Goal: Task Accomplishment & Management: Complete application form

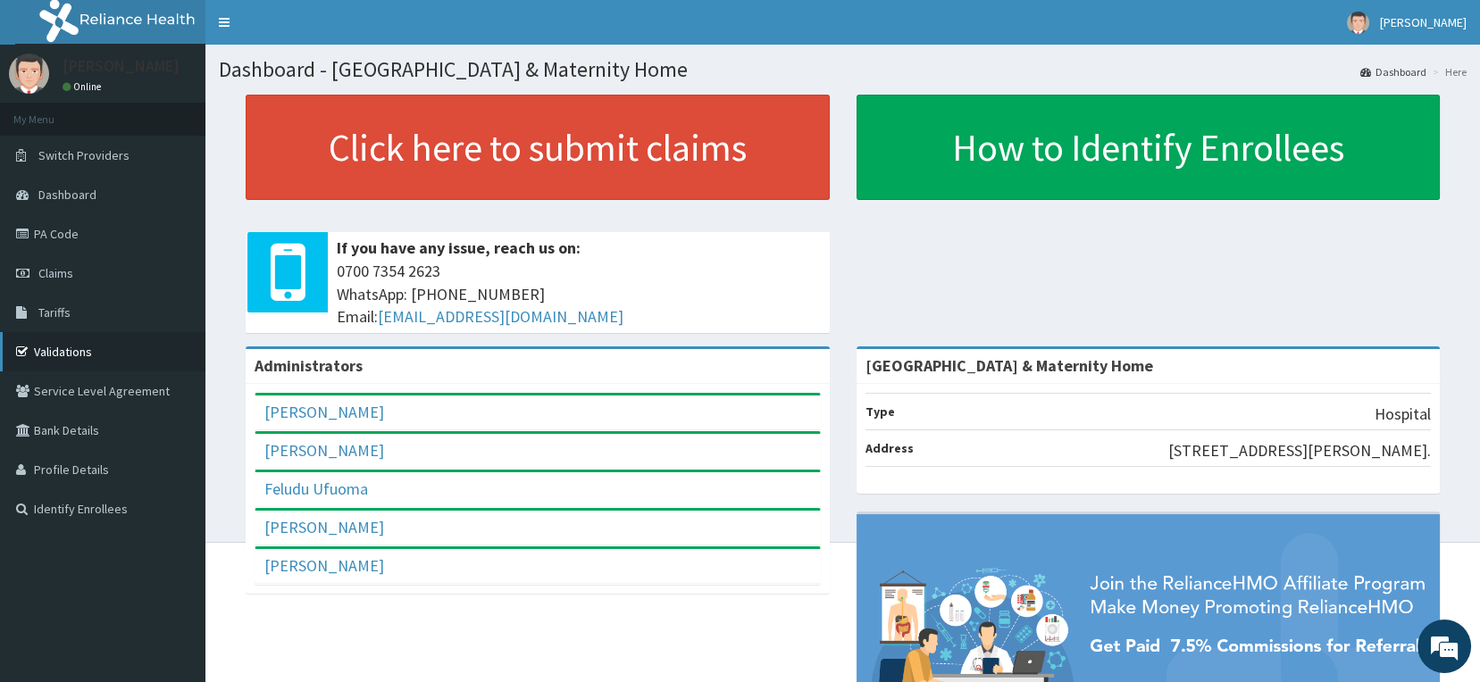
click at [63, 348] on link "Validations" at bounding box center [102, 351] width 205 height 39
click at [75, 232] on link "PA Code" at bounding box center [102, 233] width 205 height 39
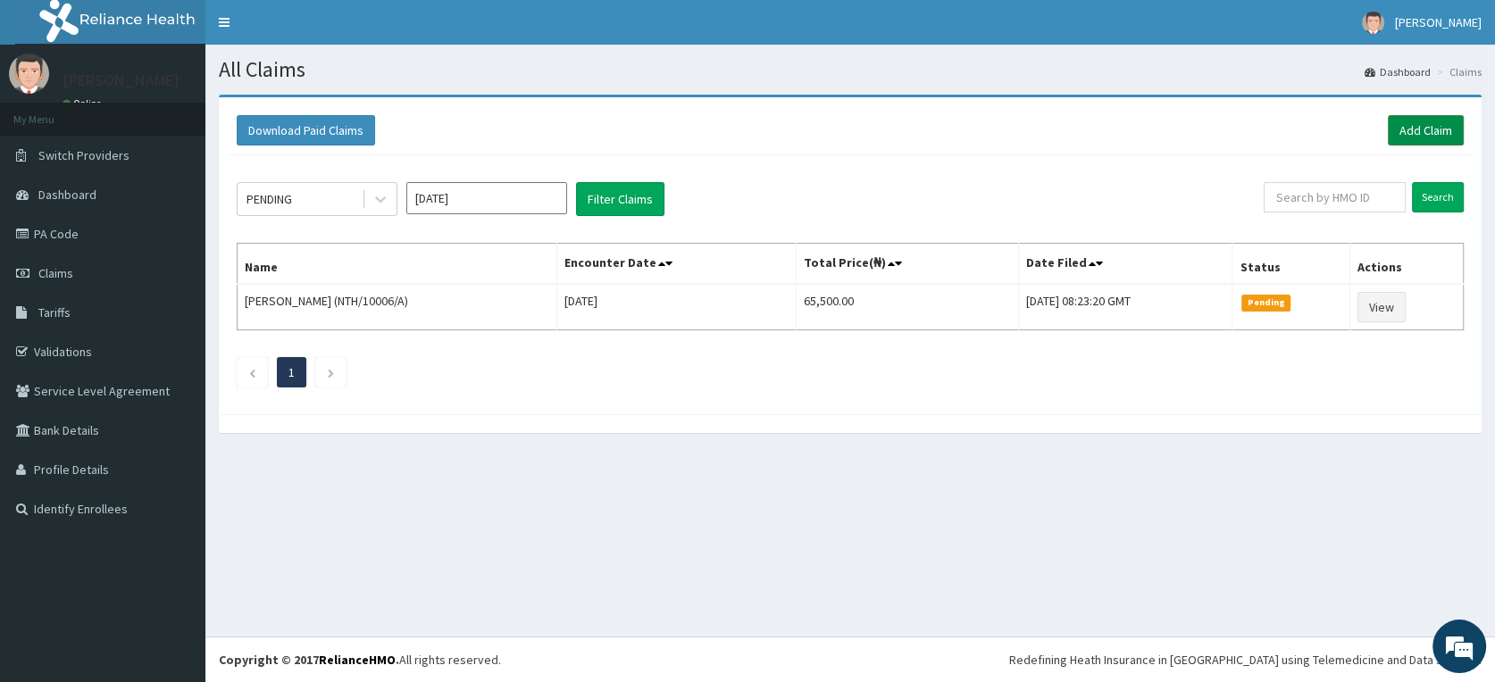
click at [1416, 127] on link "Add Claim" at bounding box center [1426, 130] width 76 height 30
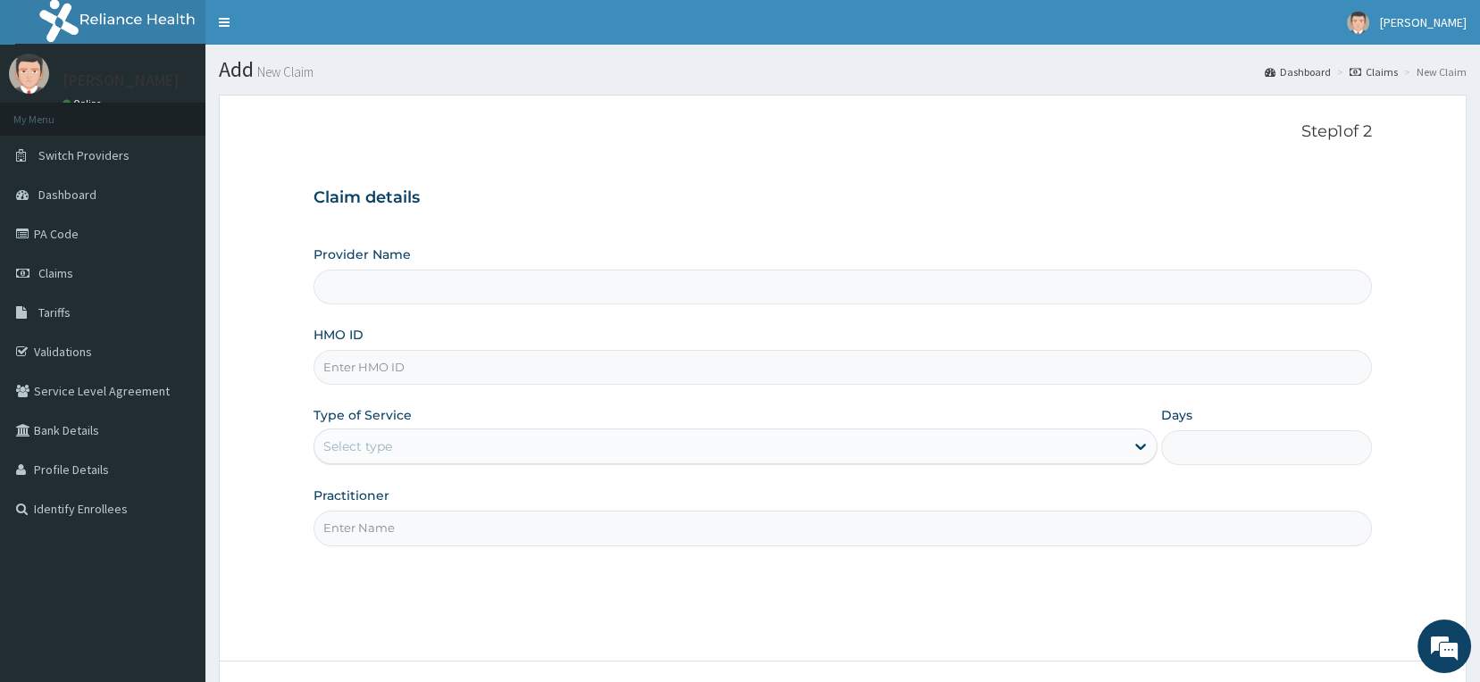
type input "Delta Crown Hospital & Maternity Home"
click at [463, 361] on input "HMO ID" at bounding box center [843, 367] width 1059 height 35
type input "GTC/10137/A"
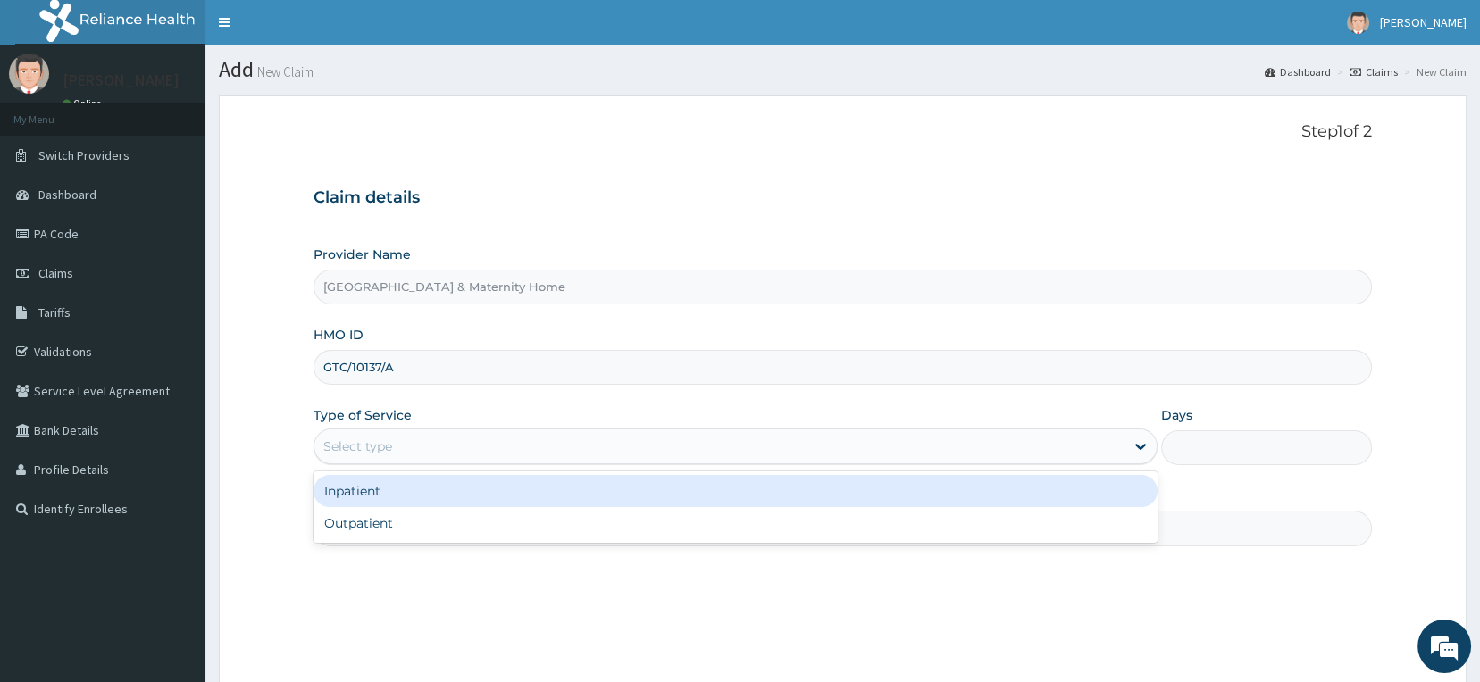
click at [497, 451] on div "Select type" at bounding box center [719, 446] width 810 height 29
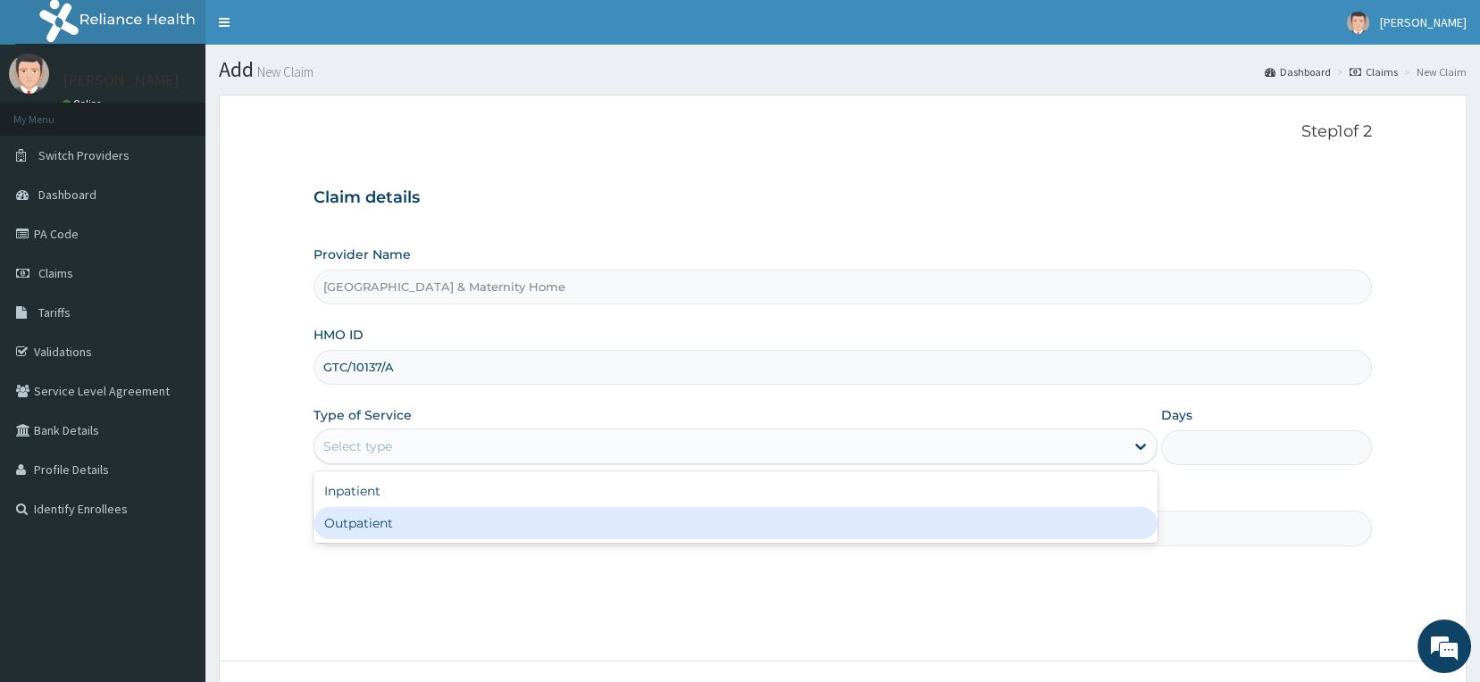
click at [448, 530] on div "Outpatient" at bounding box center [736, 523] width 844 height 32
type input "1"
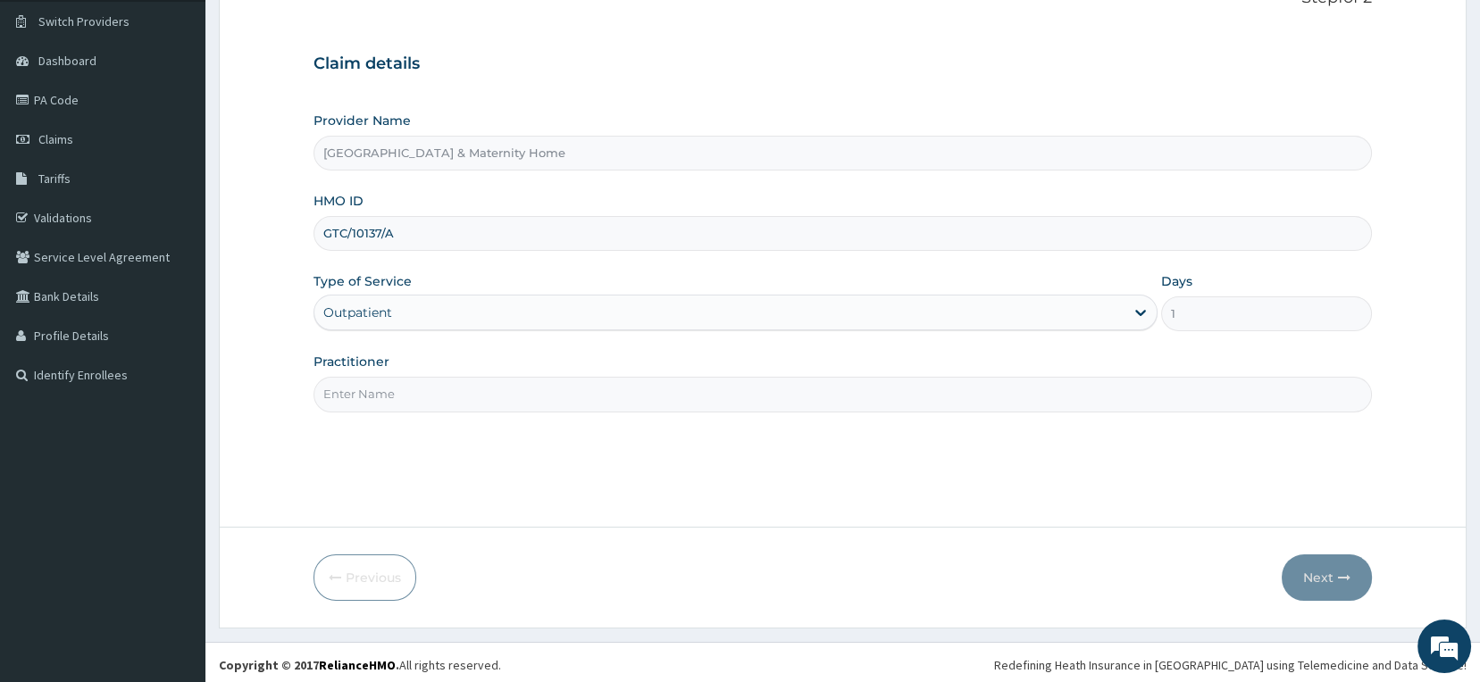
scroll to position [138, 0]
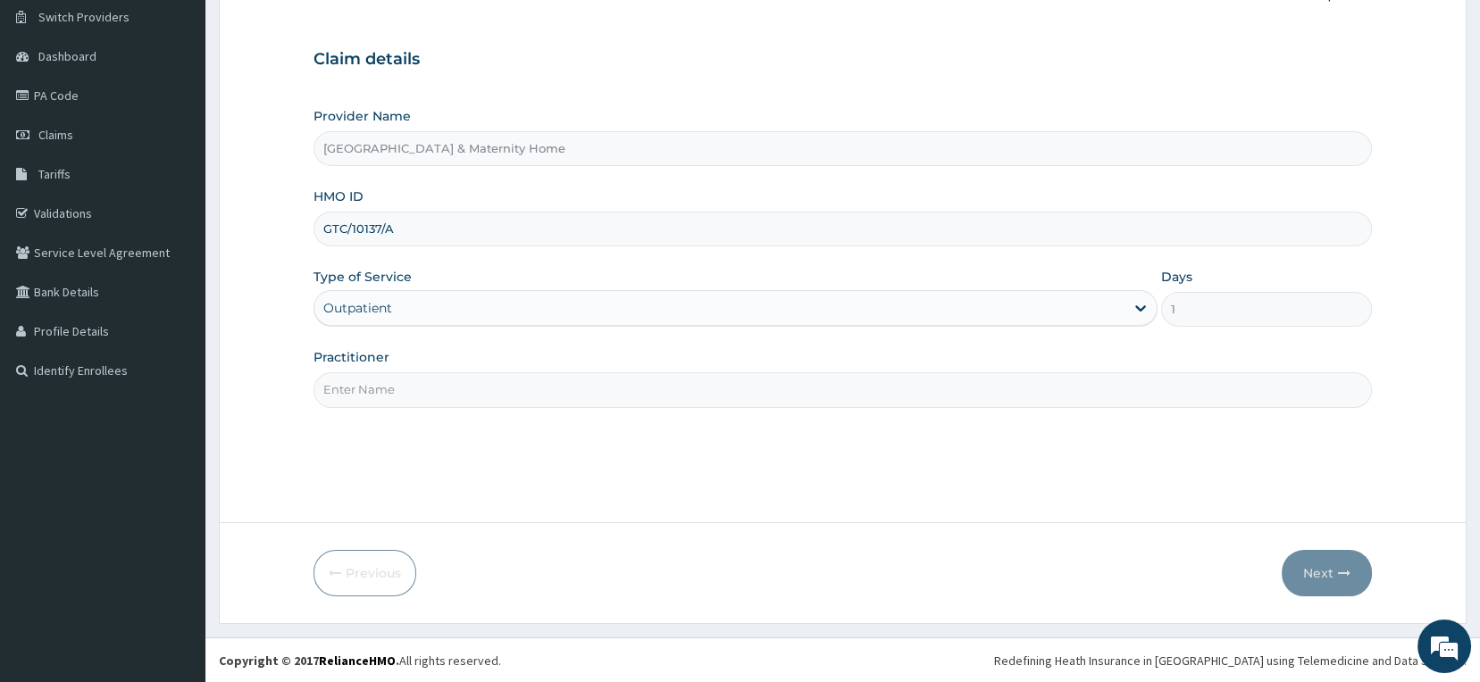
click at [429, 384] on input "Practitioner" at bounding box center [843, 389] width 1059 height 35
type input "DR NNAMANI"
click at [1338, 570] on icon "button" at bounding box center [1344, 573] width 13 height 13
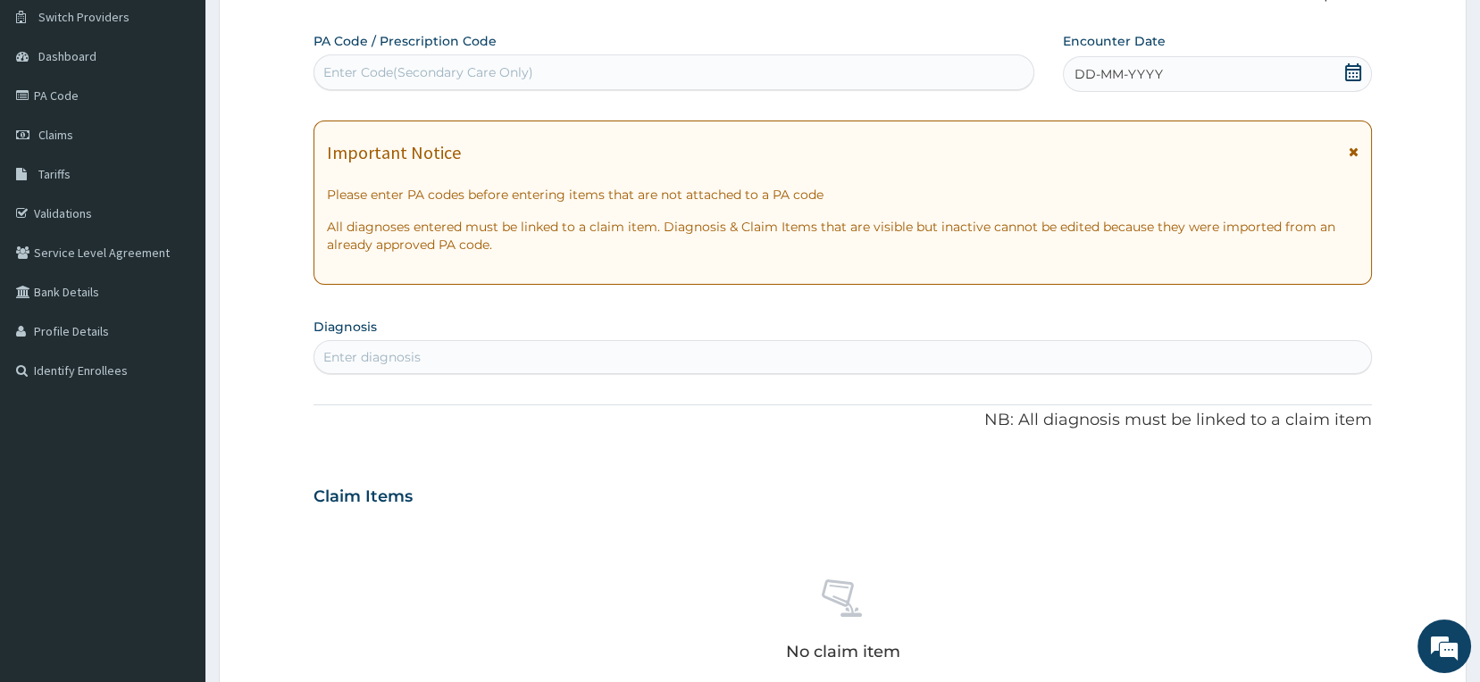
click at [531, 70] on div "Enter Code(Secondary Care Only)" at bounding box center [428, 72] width 210 height 18
drag, startPoint x: 531, startPoint y: 70, endPoint x: 465, endPoint y: 71, distance: 66.1
click at [465, 71] on div "Enter Code(Secondary Care Only)" at bounding box center [428, 72] width 210 height 18
paste input "PA/C84E6A"
type input "PA/C84E6A"
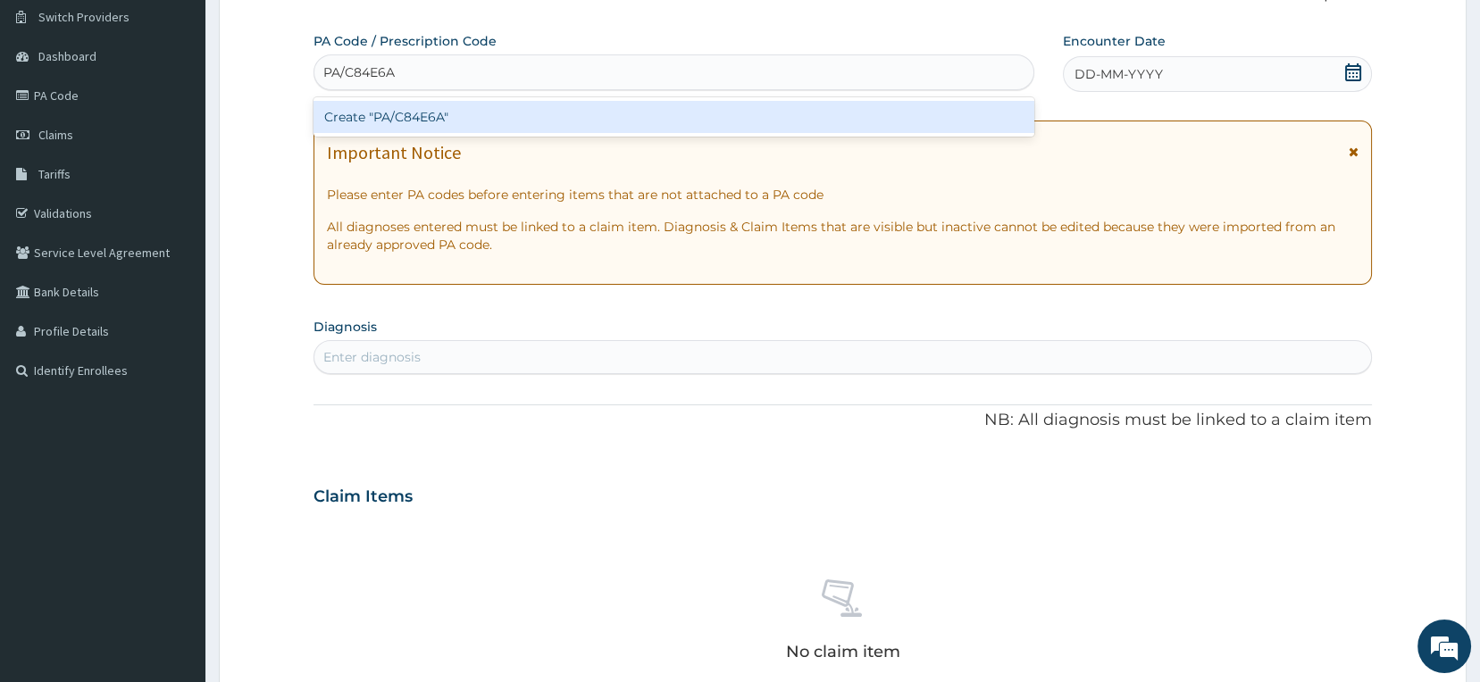
click at [409, 116] on div "Create "PA/C84E6A"" at bounding box center [675, 117] width 722 height 32
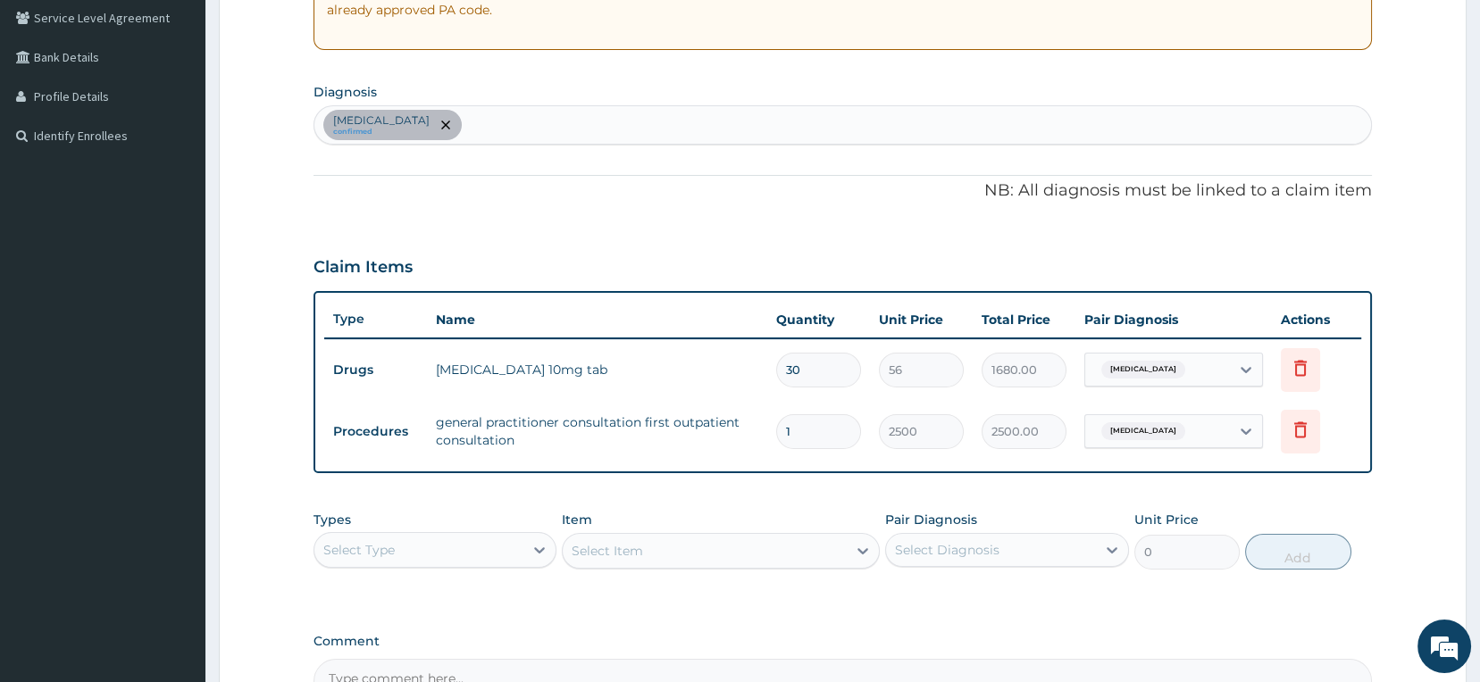
scroll to position [338, 0]
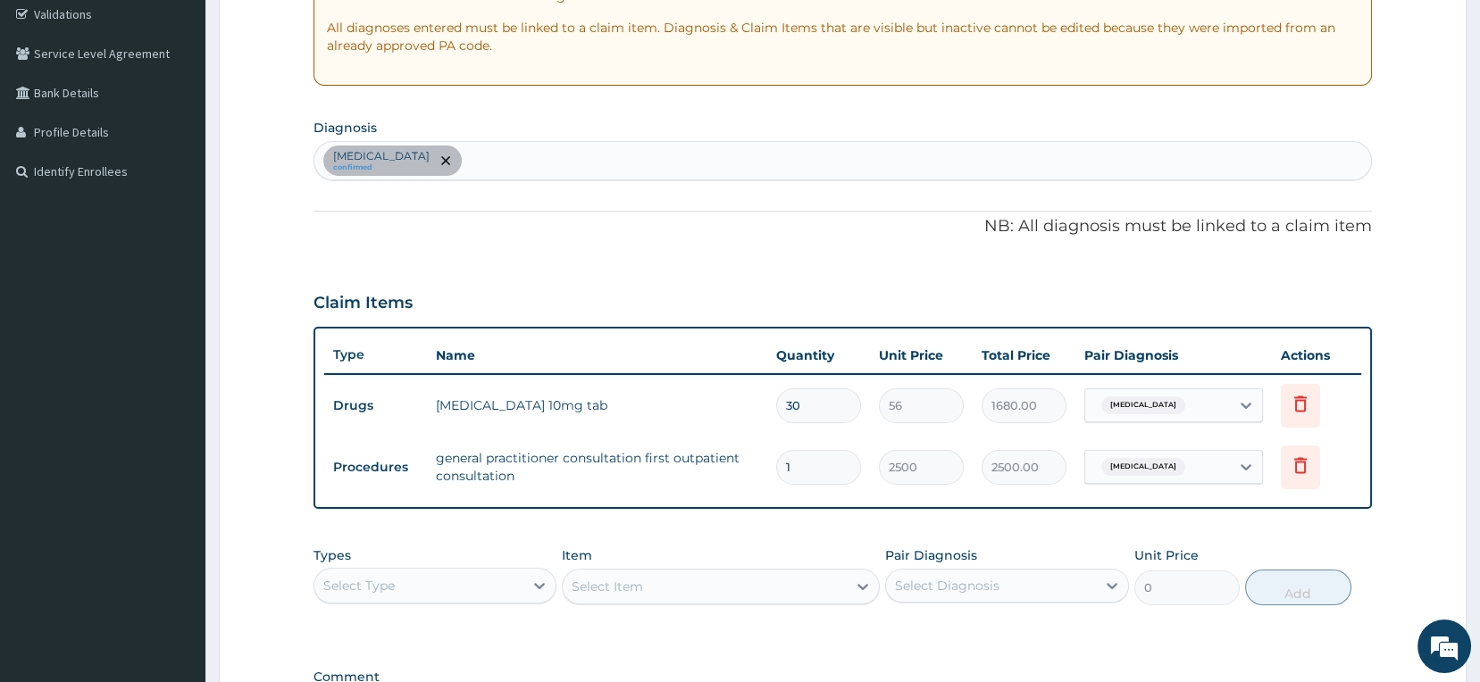
click at [541, 165] on div "Portal hypertension confirmed" at bounding box center [843, 161] width 1058 height 38
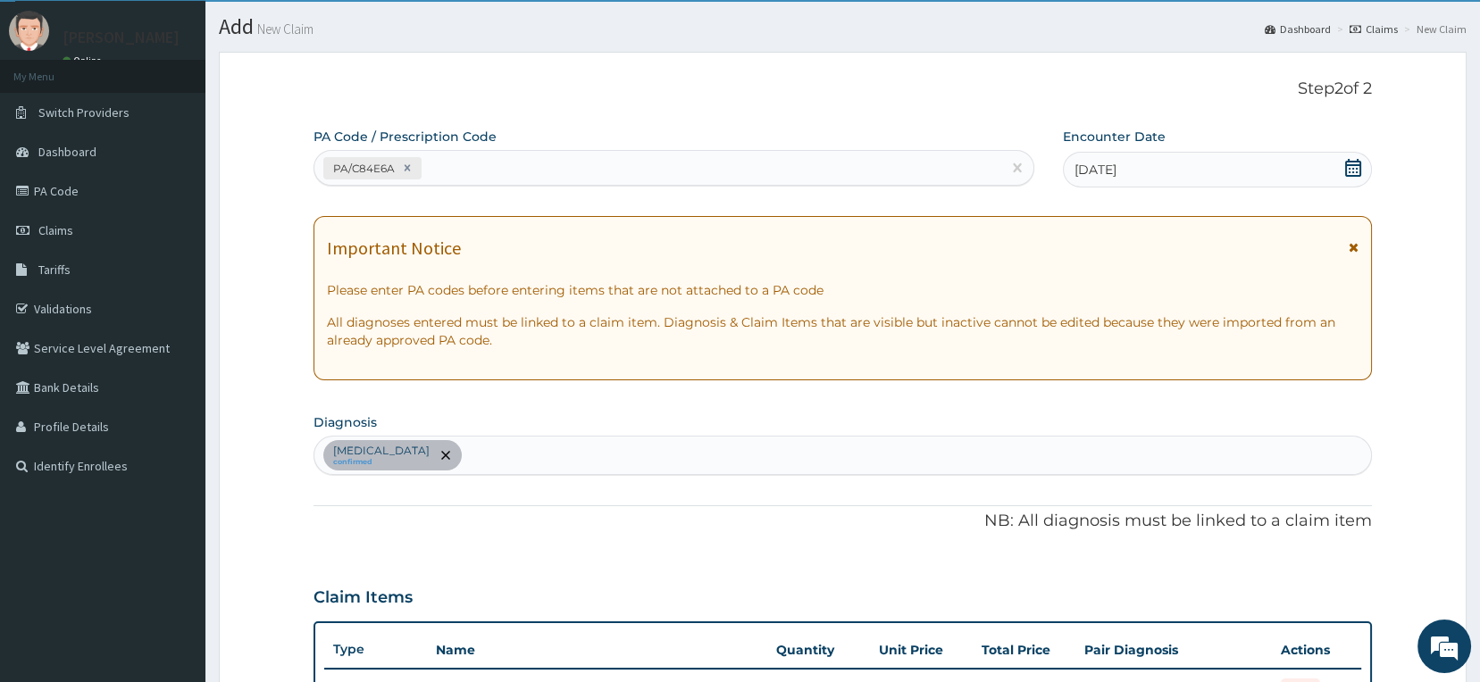
scroll to position [40, 0]
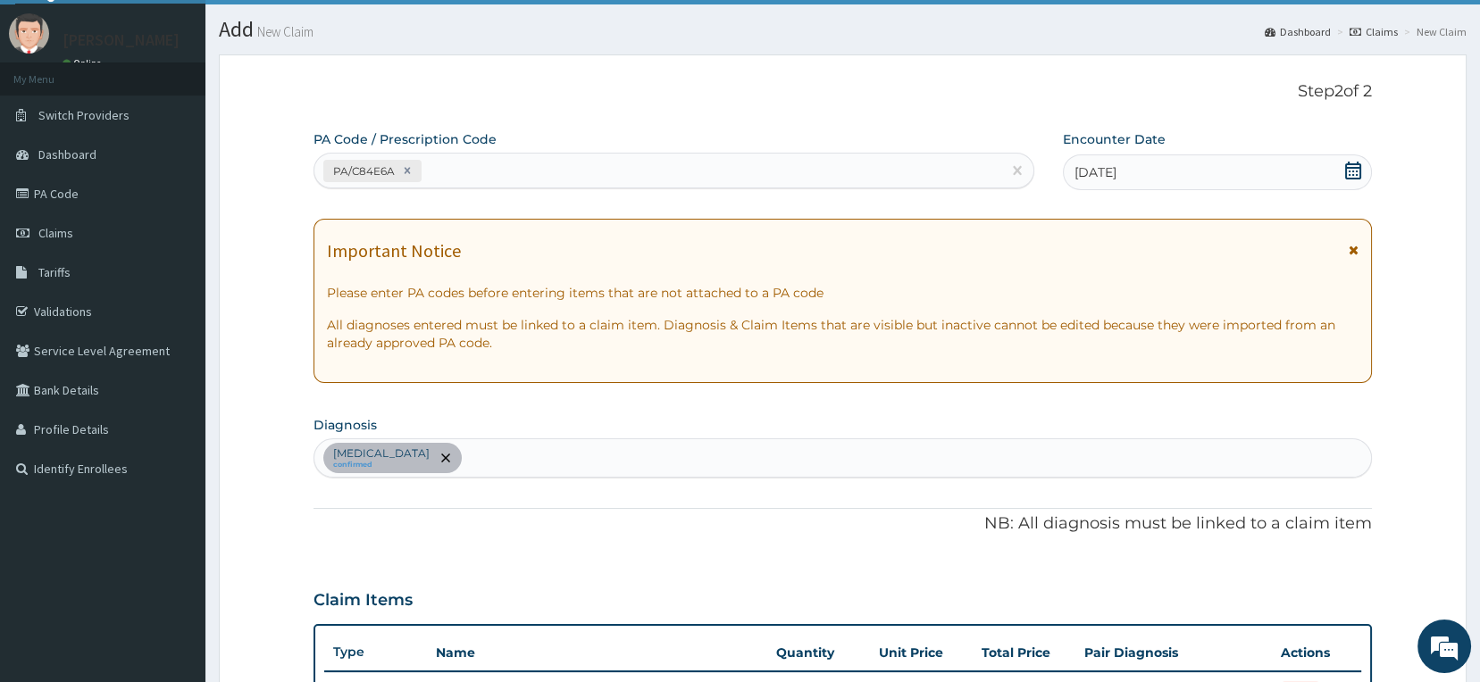
click at [477, 170] on div "PA/C84E6A" at bounding box center [658, 170] width 688 height 29
paste input "PA/E88B3F"
type input "PA/E88B3F"
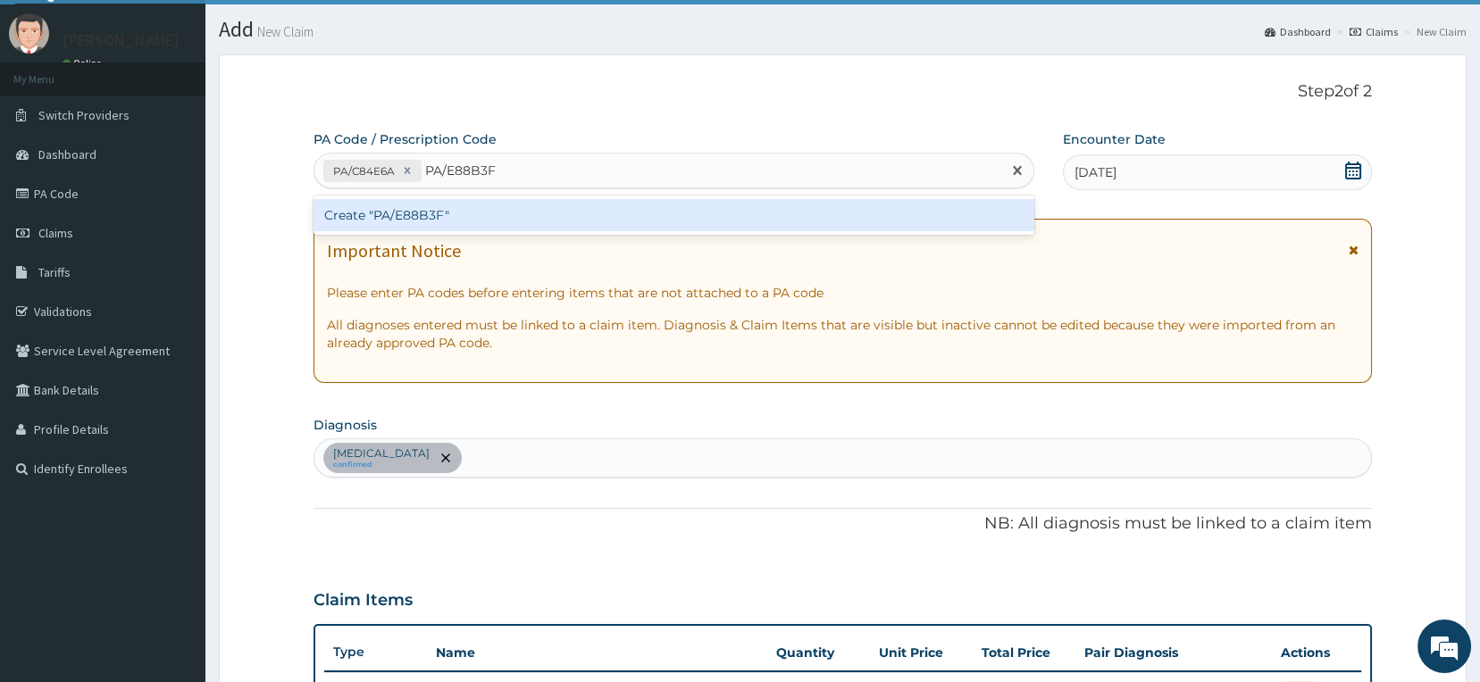
click at [419, 213] on div "Create "PA/E88B3F"" at bounding box center [675, 215] width 722 height 32
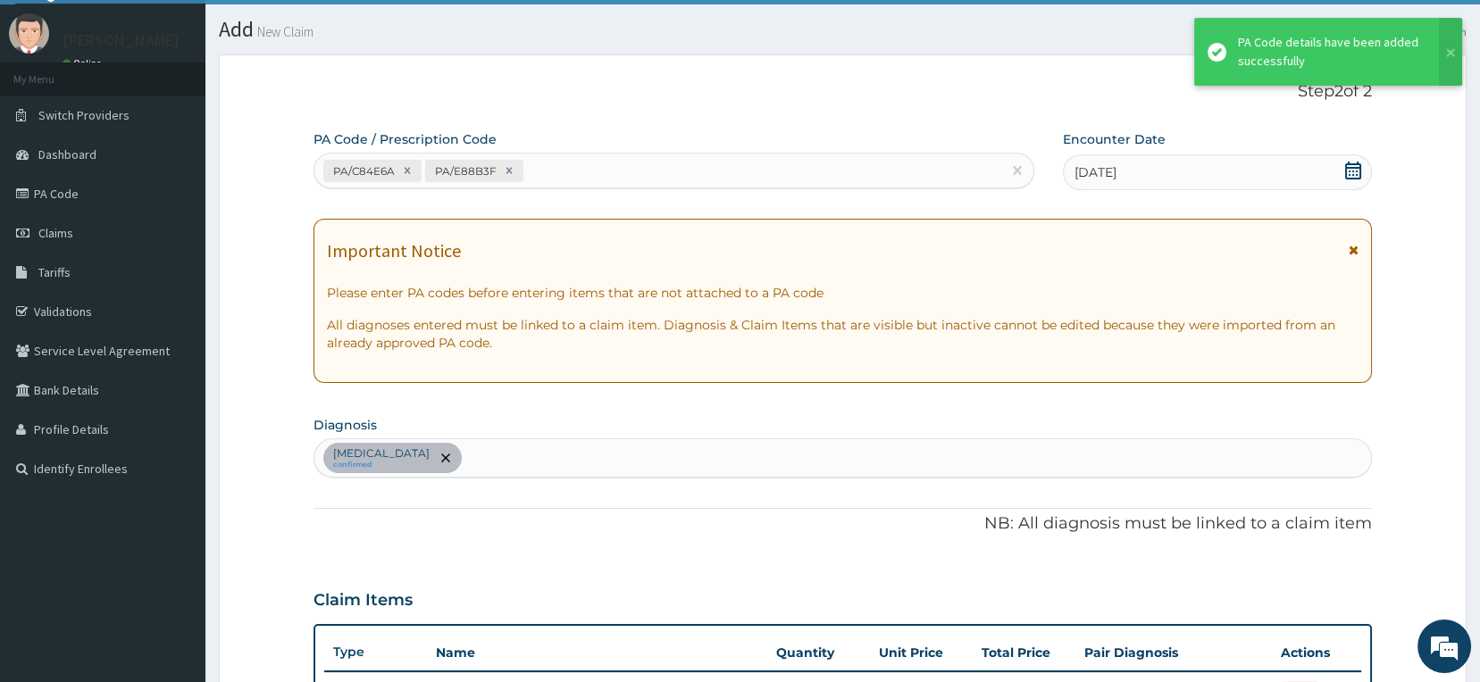
scroll to position [464, 0]
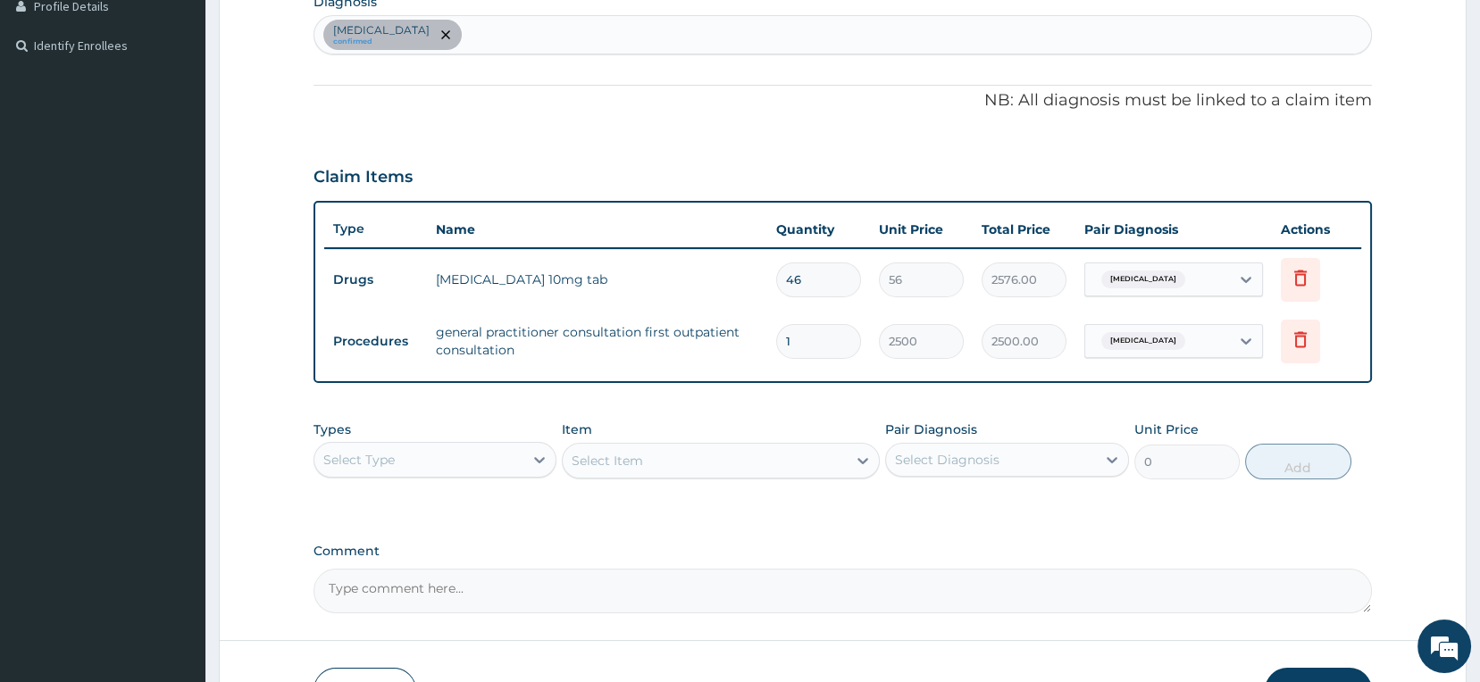
click at [802, 277] on input "46" at bounding box center [818, 280] width 85 height 35
type input "4"
type input "224.00"
type input "0.00"
type input "3"
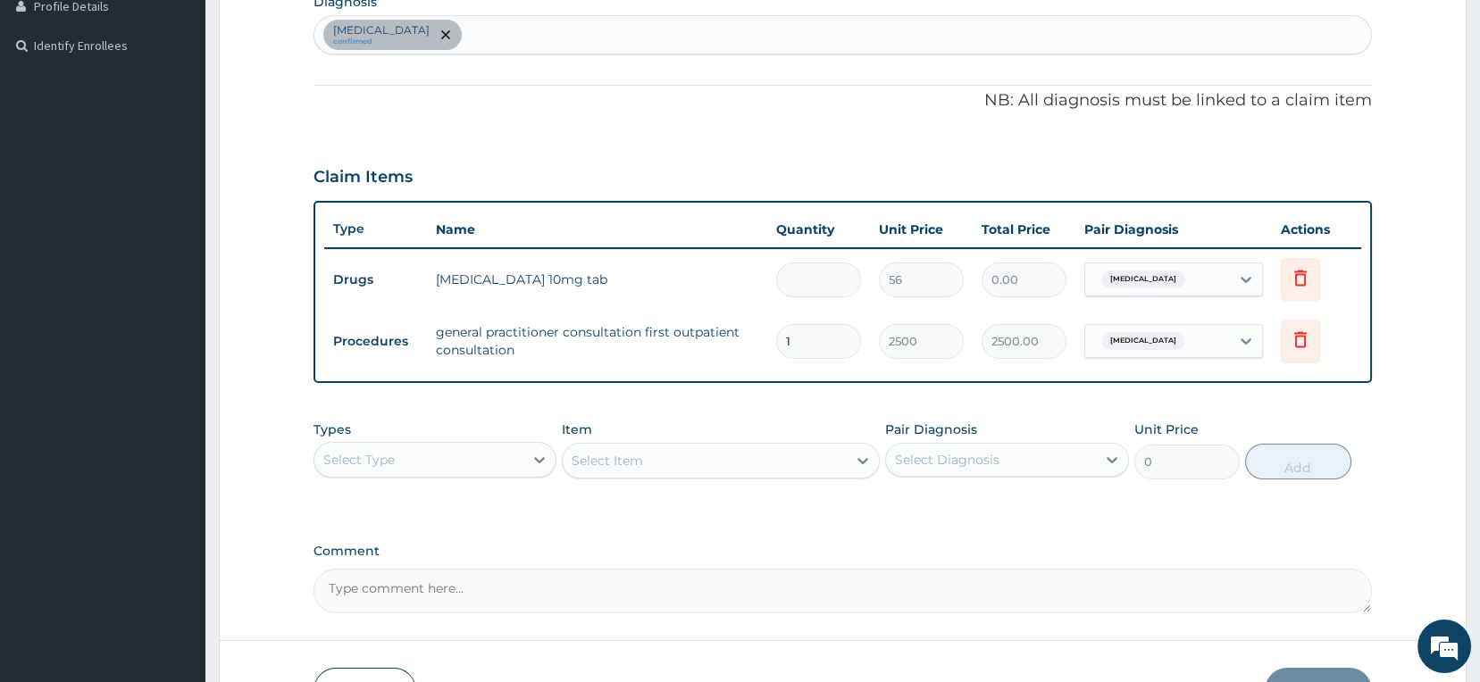
type input "168.00"
type input "30"
type input "1680.00"
type input "30"
click at [758, 410] on div "PA Code / Prescription Code PA/C84E6A PA/E88B3F Encounter Date 14-09-2025 Impor…" at bounding box center [843, 160] width 1059 height 907
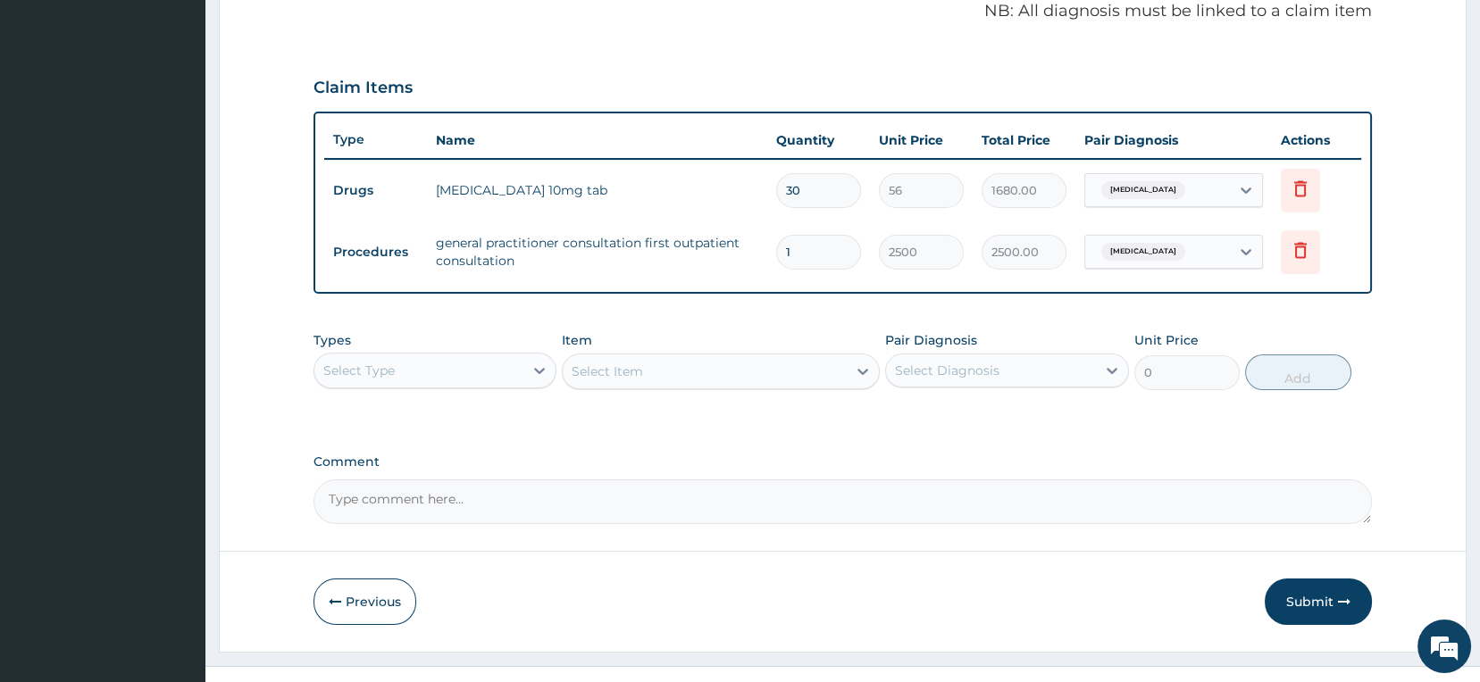
scroll to position [582, 0]
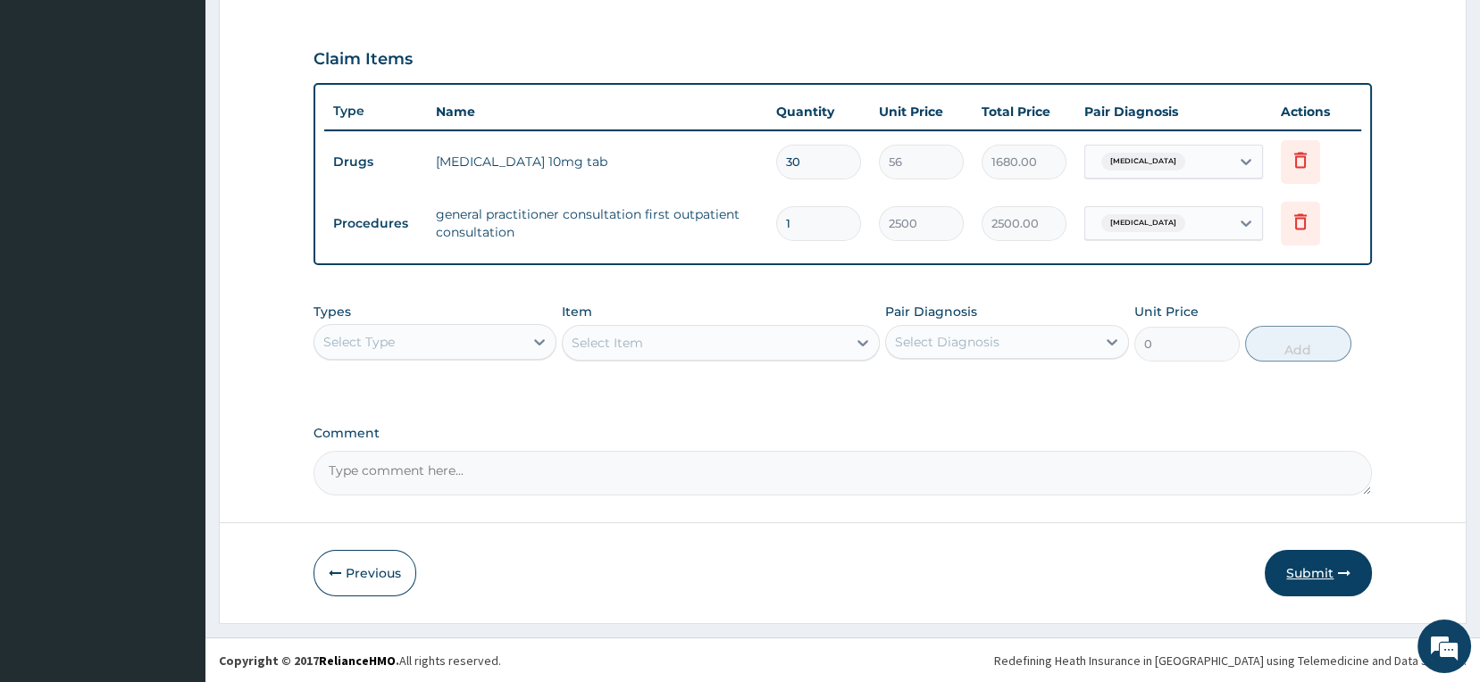
click at [1325, 567] on button "Submit" at bounding box center [1318, 573] width 107 height 46
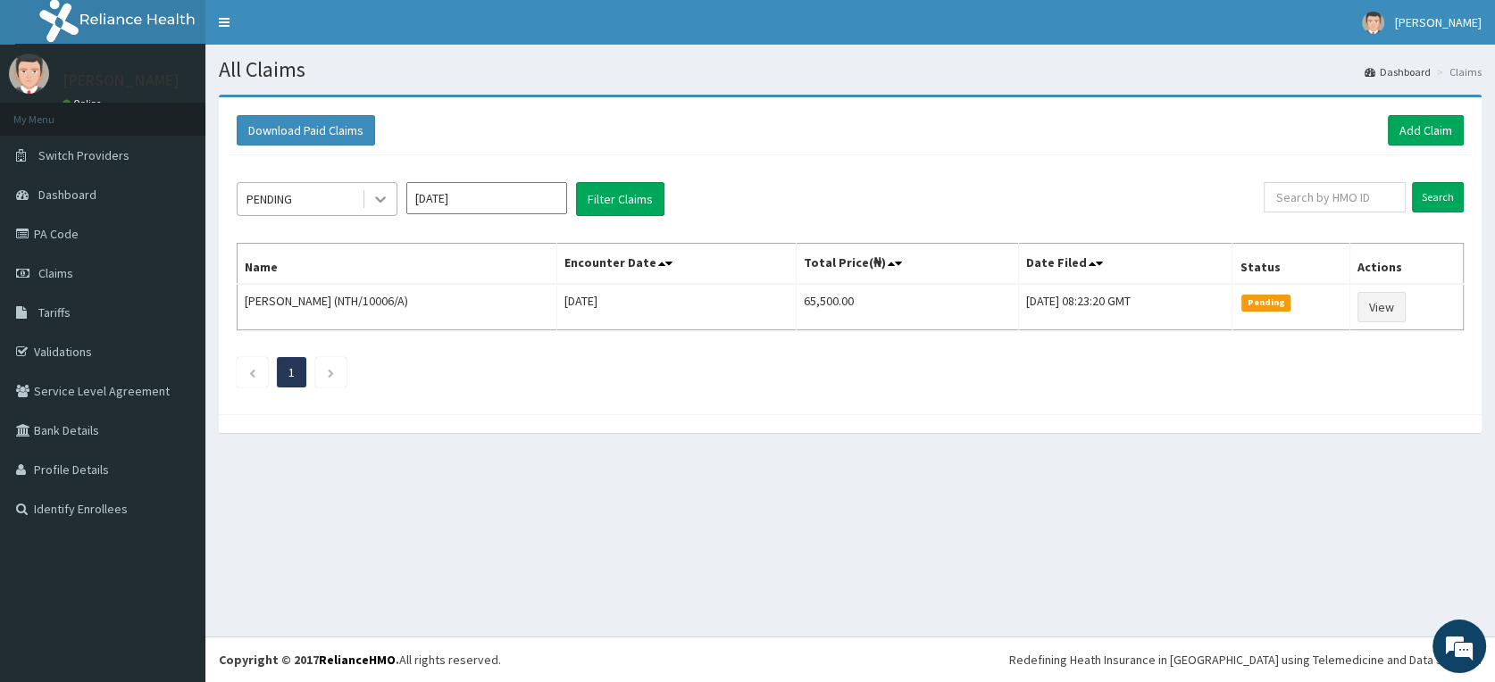
click at [376, 193] on icon at bounding box center [381, 199] width 18 height 18
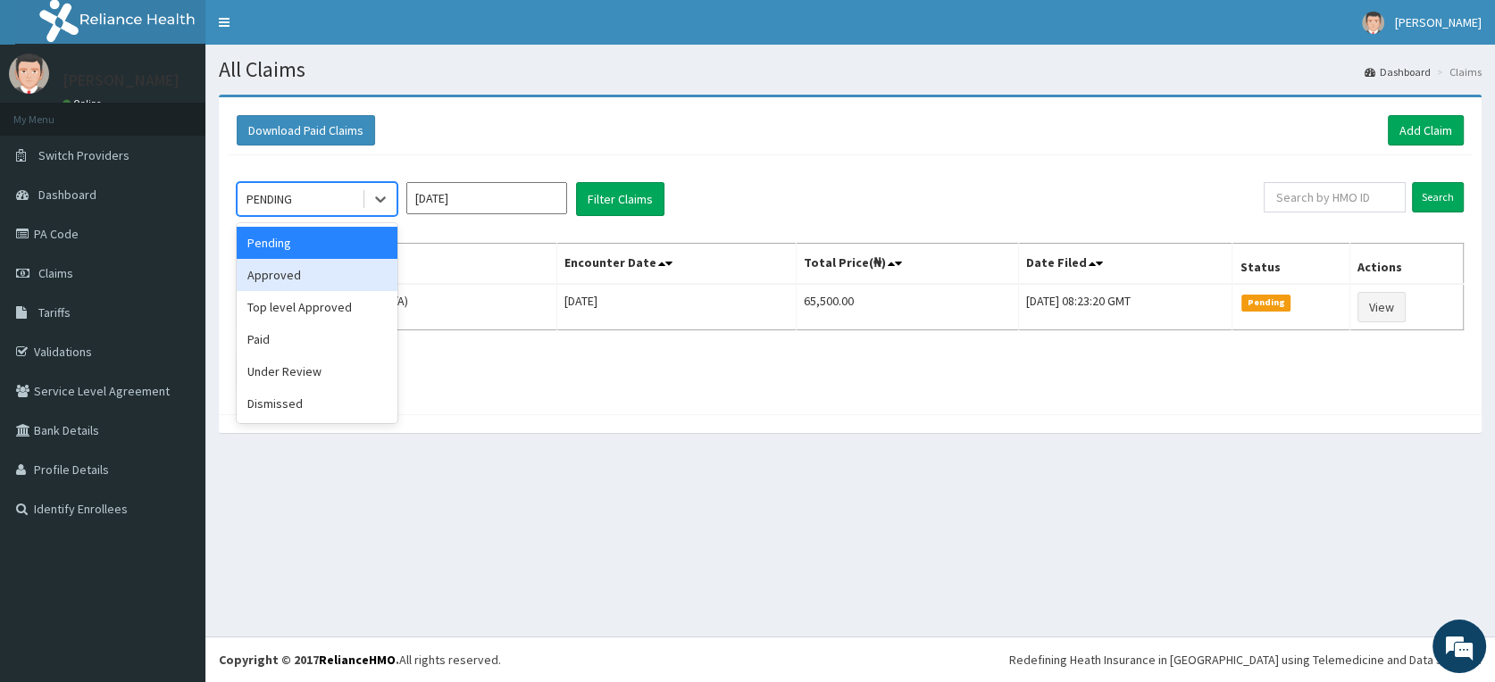
click at [332, 277] on div "Approved" at bounding box center [317, 275] width 161 height 32
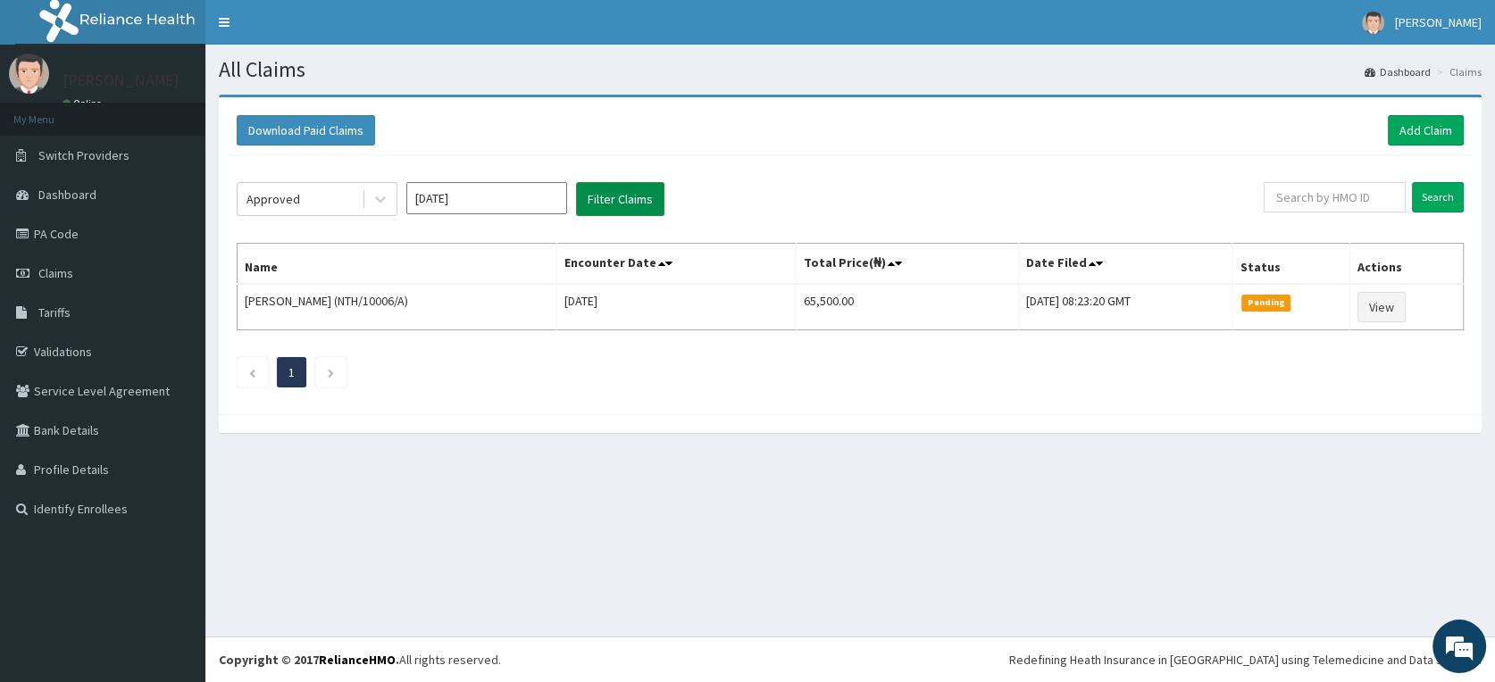
click at [632, 201] on button "Filter Claims" at bounding box center [620, 199] width 88 height 34
